Goal: Information Seeking & Learning: Understand process/instructions

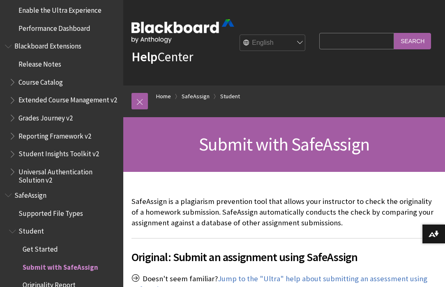
scroll to position [850, 0]
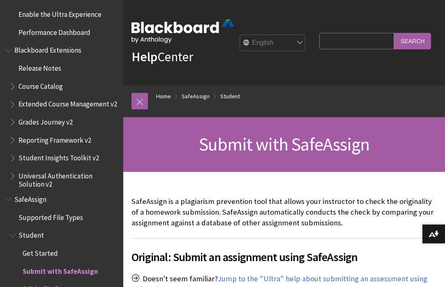
click at [31, 192] on span "SafeAssign" at bounding box center [30, 197] width 32 height 11
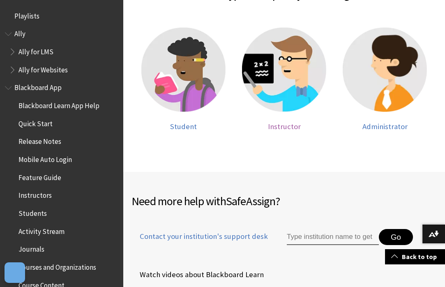
click at [285, 124] on span "Instructor" at bounding box center [284, 126] width 33 height 9
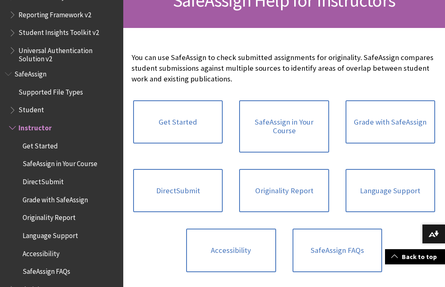
scroll to position [149, 0]
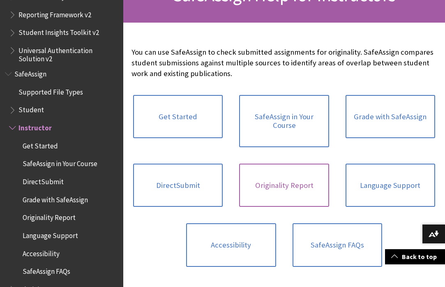
click at [286, 181] on link "Originality Report" at bounding box center [284, 185] width 90 height 44
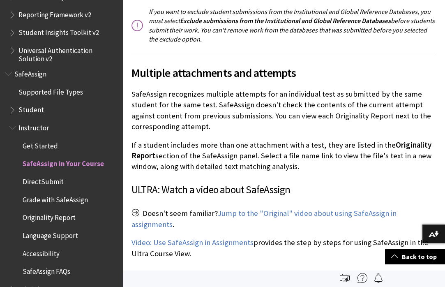
scroll to position [326, 0]
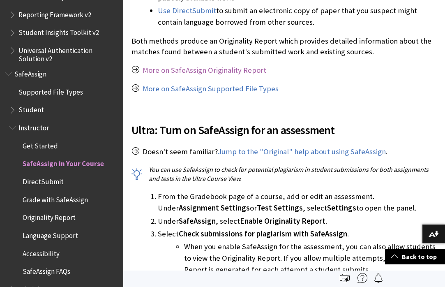
click at [218, 69] on link "More on SafeAssign Originality Report" at bounding box center [205, 70] width 124 height 10
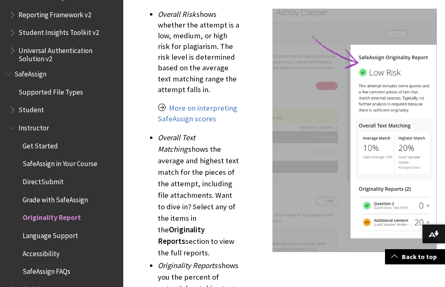
scroll to position [1014, 0]
